Goal: Information Seeking & Learning: Find specific fact

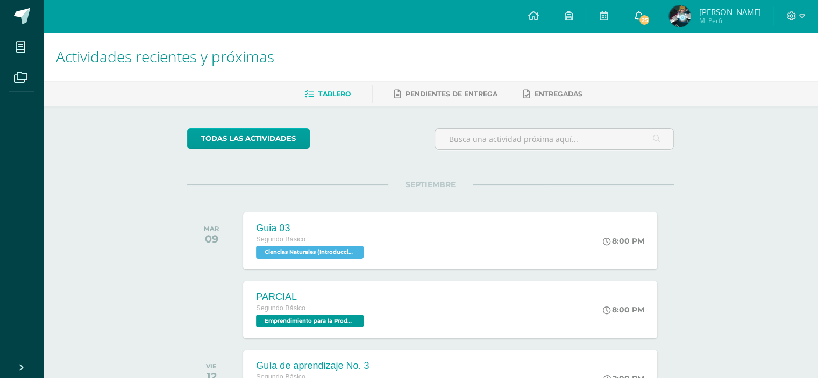
click at [656, 13] on link "25" at bounding box center [638, 16] width 34 height 32
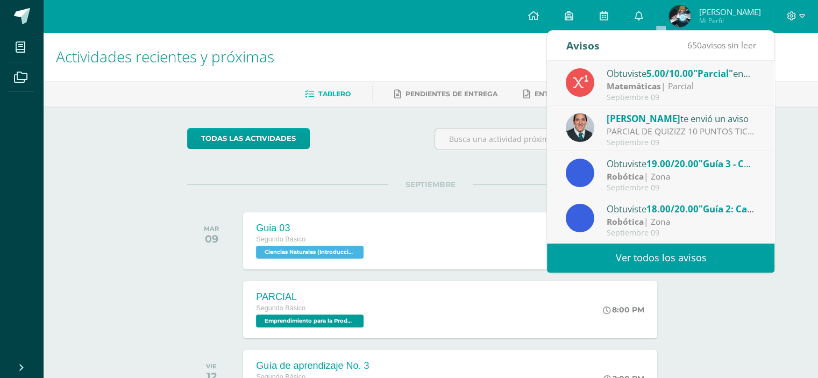
click at [711, 262] on link "Ver todos los avisos" at bounding box center [661, 258] width 228 height 30
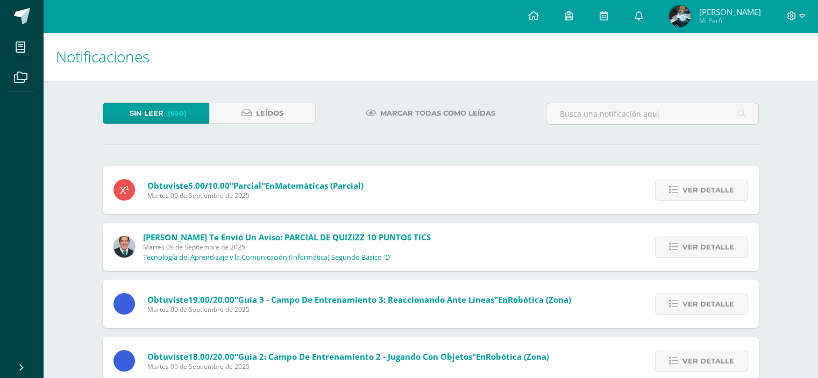
drag, startPoint x: 728, startPoint y: 240, endPoint x: 679, endPoint y: 264, distance: 54.4
click at [728, 241] on span "Ver detalle" at bounding box center [709, 247] width 52 height 20
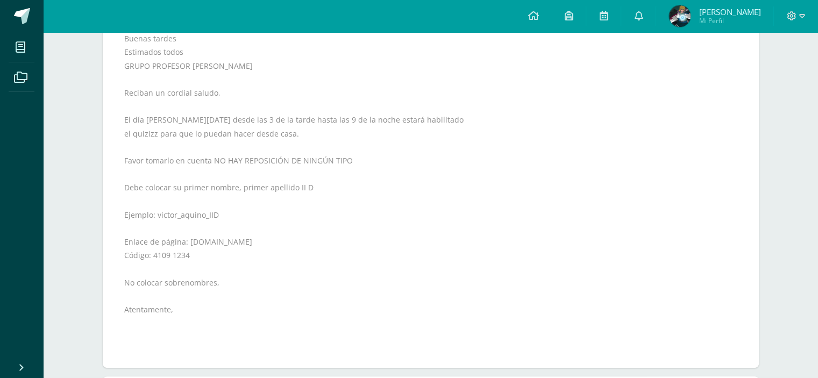
scroll to position [224, 0]
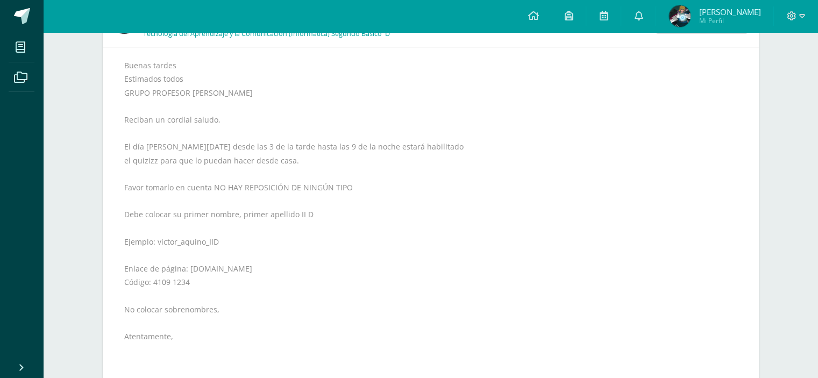
drag, startPoint x: 188, startPoint y: 267, endPoint x: 243, endPoint y: 271, distance: 55.6
click at [243, 271] on div "Buenas tardes Estimados todos GRUPO PROFESOR [PERSON_NAME] Reciban un cordial s…" at bounding box center [430, 222] width 613 height 326
drag, startPoint x: 224, startPoint y: 277, endPoint x: 248, endPoint y: 271, distance: 25.1
click at [226, 277] on div "Buenas tardes Estimados todos GRUPO PROFESOR [PERSON_NAME] Reciban un cordial s…" at bounding box center [430, 222] width 613 height 326
drag, startPoint x: 252, startPoint y: 265, endPoint x: 185, endPoint y: 264, distance: 66.7
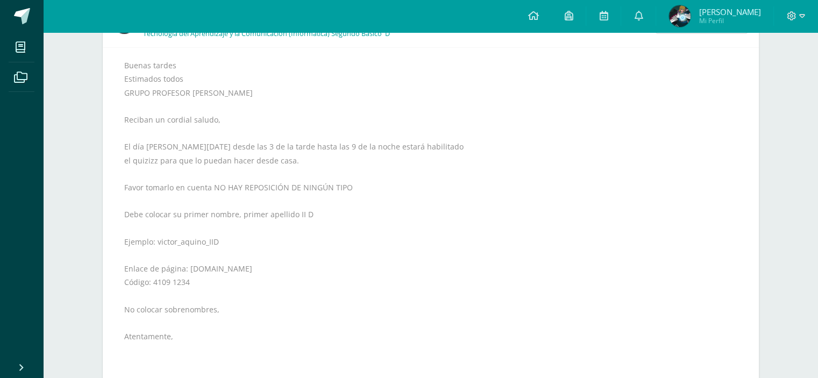
click at [185, 264] on div "Buenas tardes Estimados todos GRUPO PROFESOR [PERSON_NAME] Reciban un cordial s…" at bounding box center [430, 222] width 613 height 326
copy div "[DOMAIN_NAME]"
drag, startPoint x: 187, startPoint y: 281, endPoint x: 152, endPoint y: 284, distance: 35.0
click at [152, 284] on div "Buenas tardes Estimados todos GRUPO PROFESOR [PERSON_NAME] Reciban un cordial s…" at bounding box center [430, 222] width 613 height 326
copy div "4109 1234"
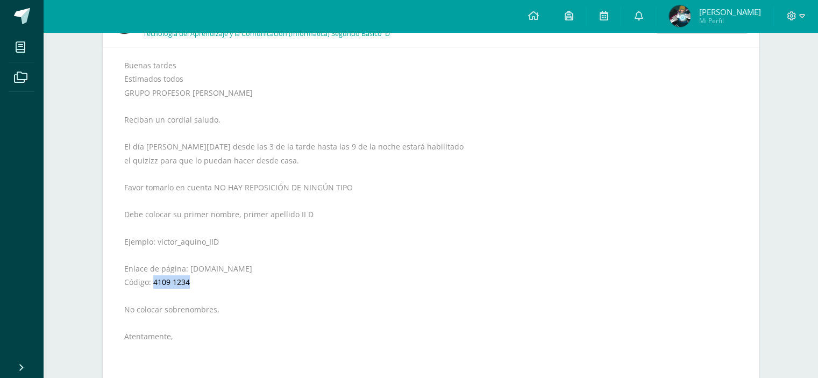
drag, startPoint x: 247, startPoint y: 268, endPoint x: 186, endPoint y: 270, distance: 61.4
click at [186, 270] on div "Buenas tardes Estimados todos GRUPO PROFESOR [PERSON_NAME] Reciban un cordial s…" at bounding box center [430, 222] width 613 height 326
copy div "[DOMAIN_NAME]"
drag, startPoint x: 188, startPoint y: 278, endPoint x: 153, endPoint y: 284, distance: 35.4
click at [153, 284] on div "Buenas tardes Estimados todos GRUPO PROFESOR [PERSON_NAME] Reciban un cordial s…" at bounding box center [430, 222] width 613 height 326
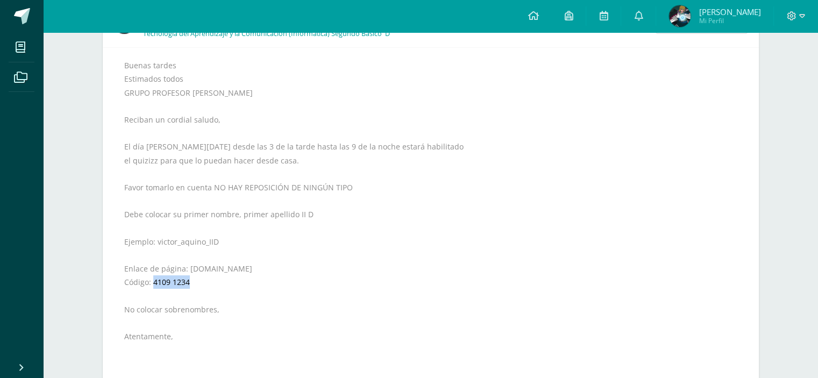
copy div "4109 1234"
